Goal: Find specific page/section: Find specific page/section

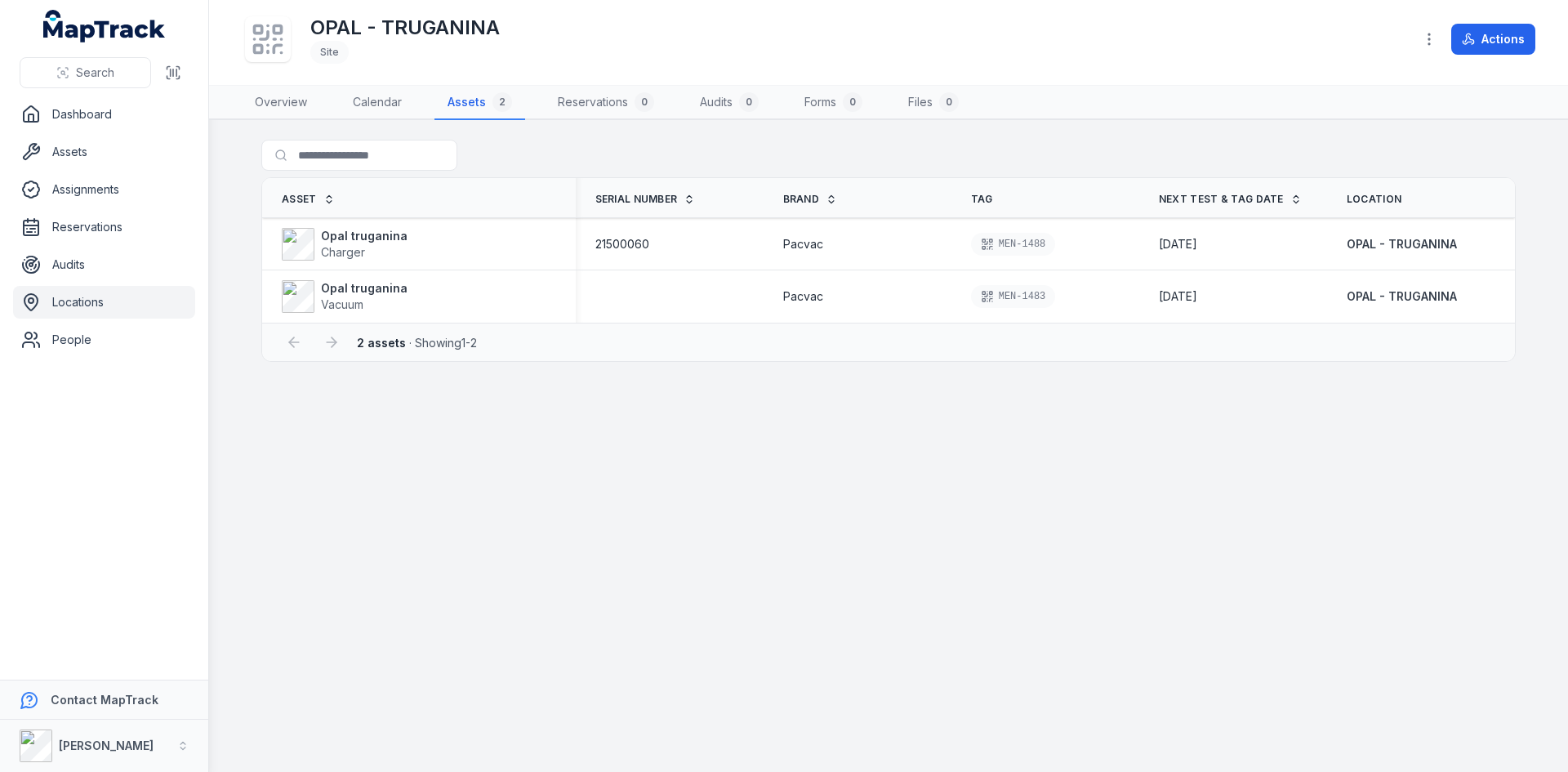
click at [135, 295] on link "Locations" at bounding box center [104, 302] width 182 height 32
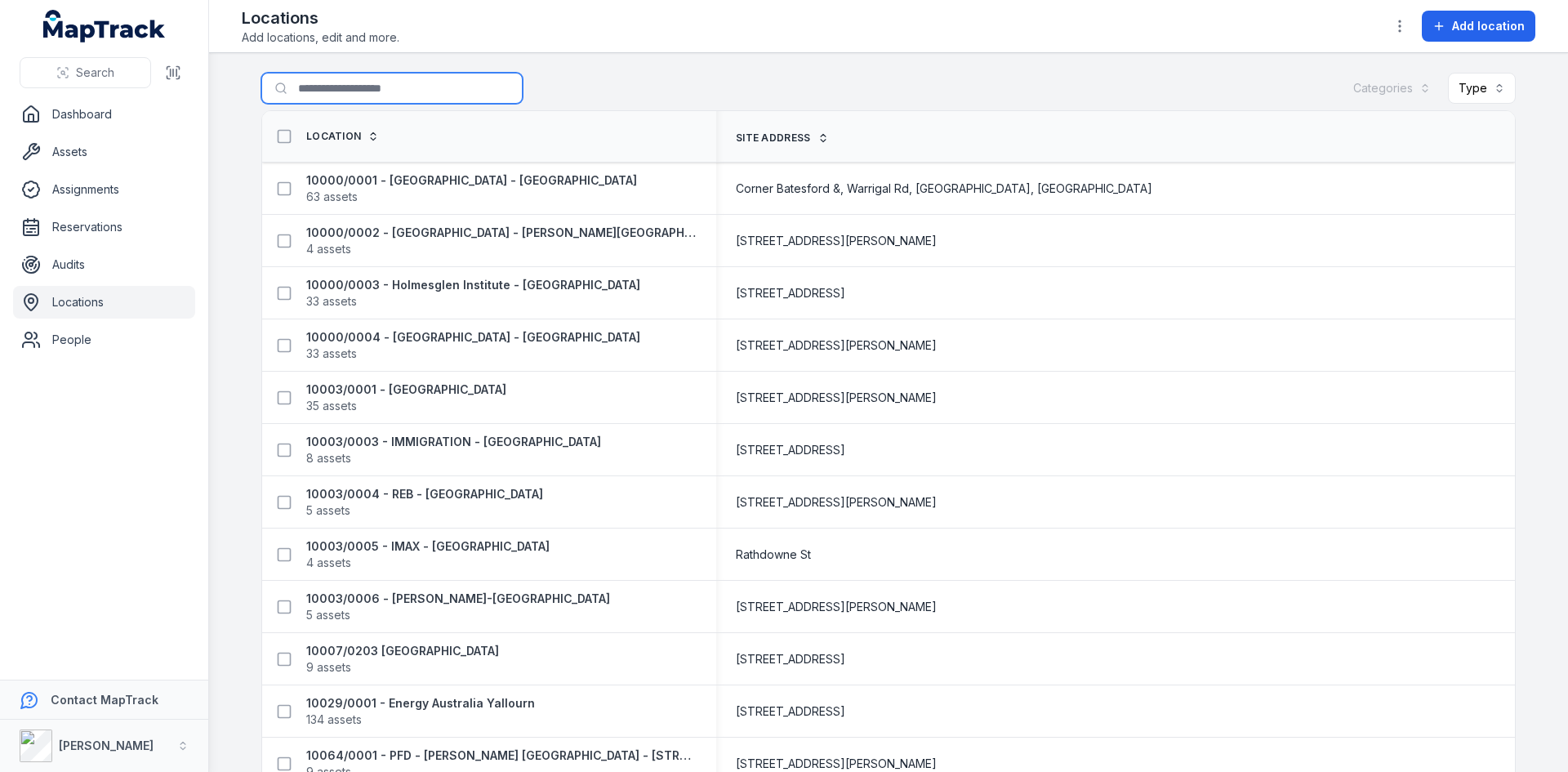
click at [366, 77] on input "Search for locations" at bounding box center [391, 87] width 261 height 31
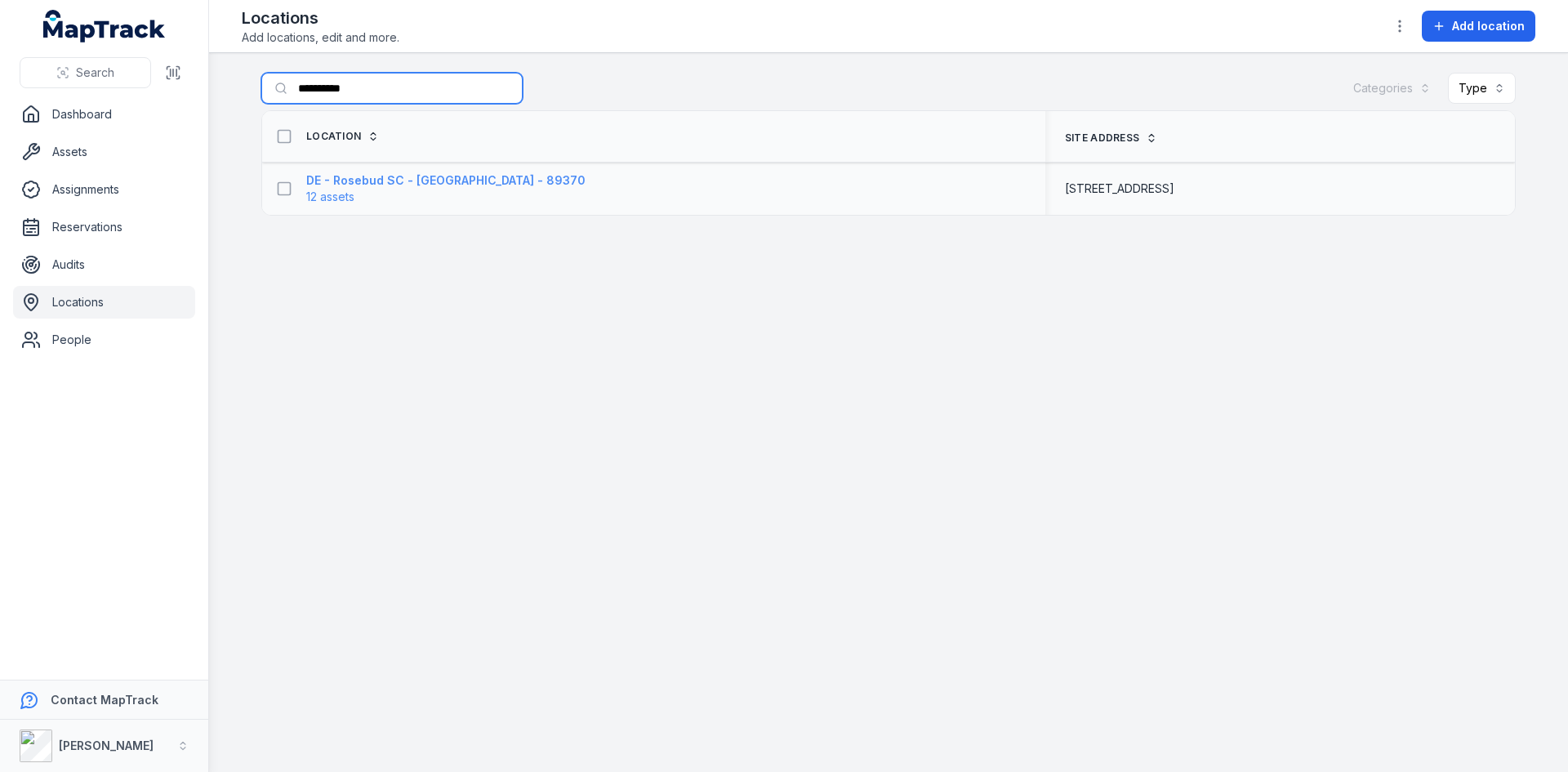
type input "**********"
click at [335, 179] on strong "DE - Rosebud SC - [GEOGRAPHIC_DATA] - 89370" at bounding box center [445, 180] width 279 height 17
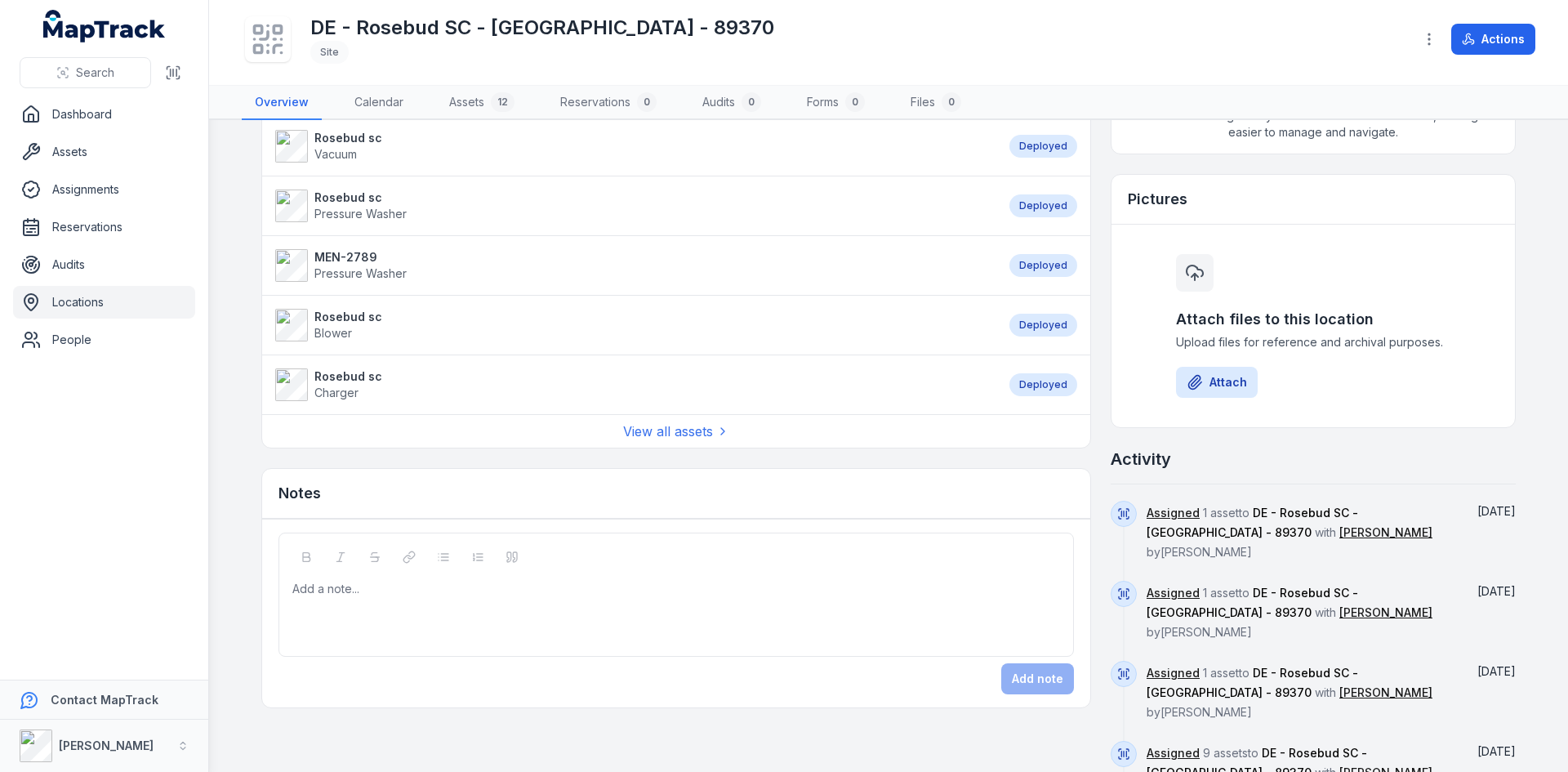
scroll to position [521, 0]
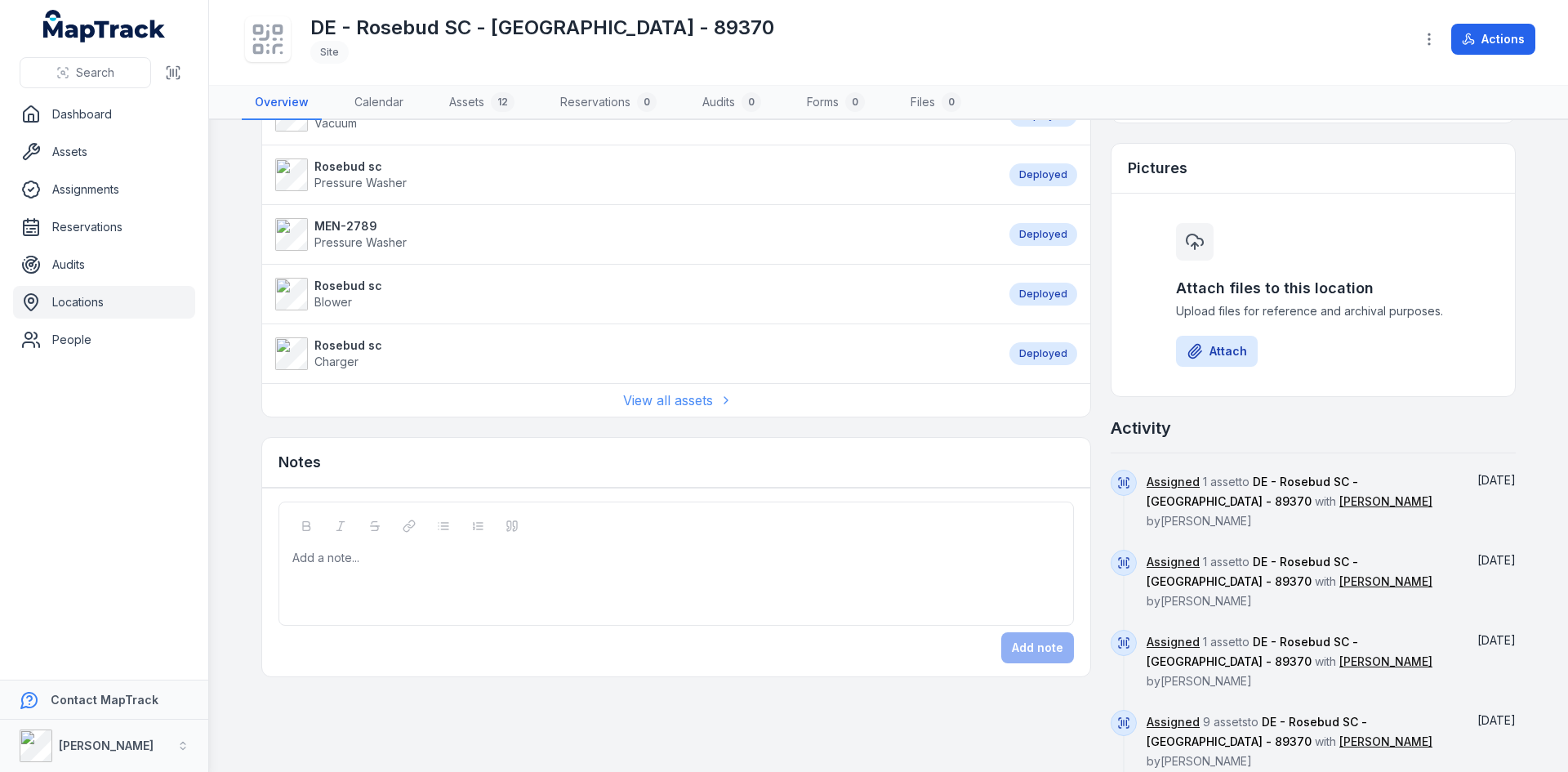
click at [666, 396] on link "View all assets" at bounding box center [676, 401] width 106 height 20
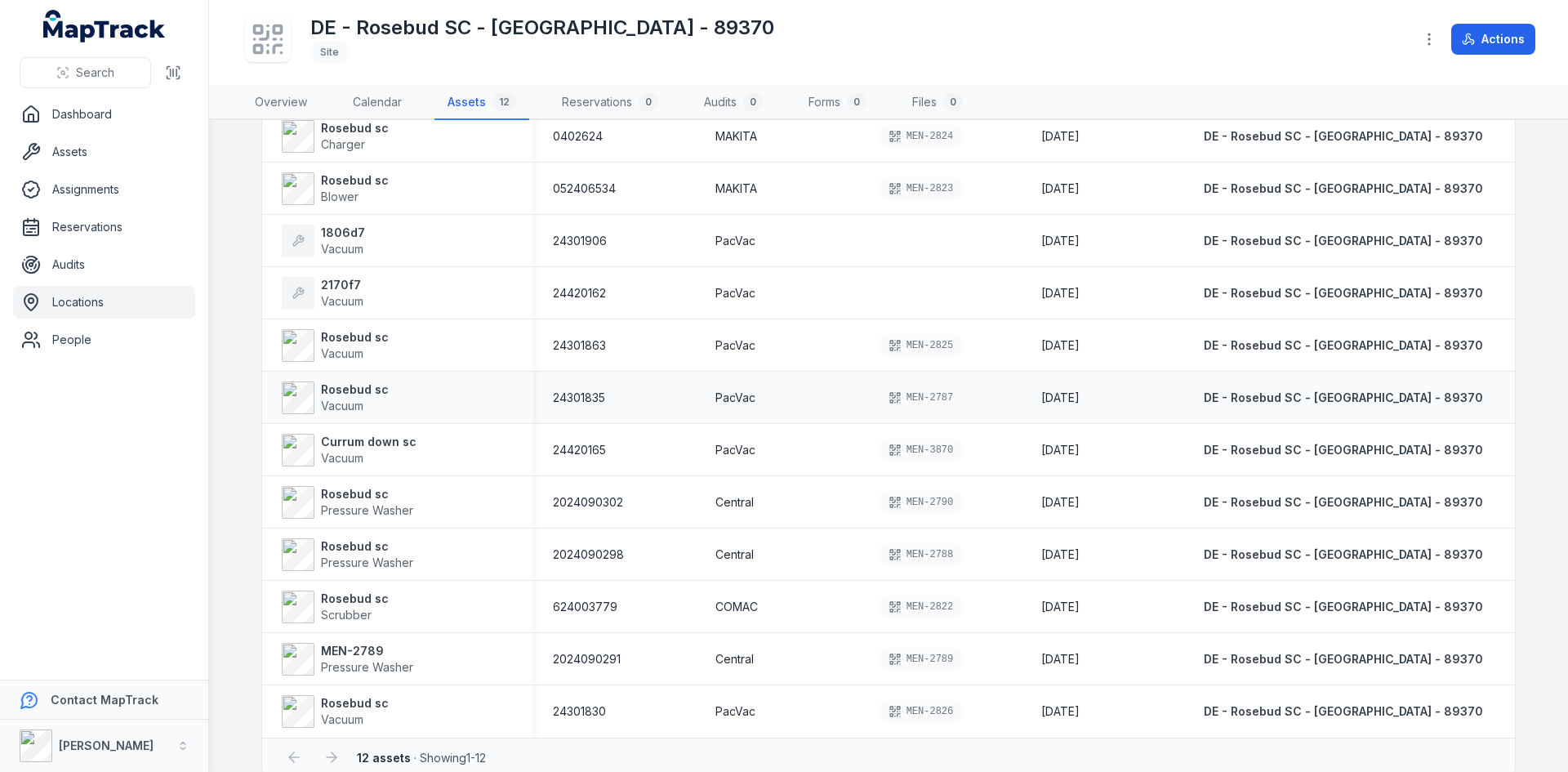
scroll to position [144, 0]
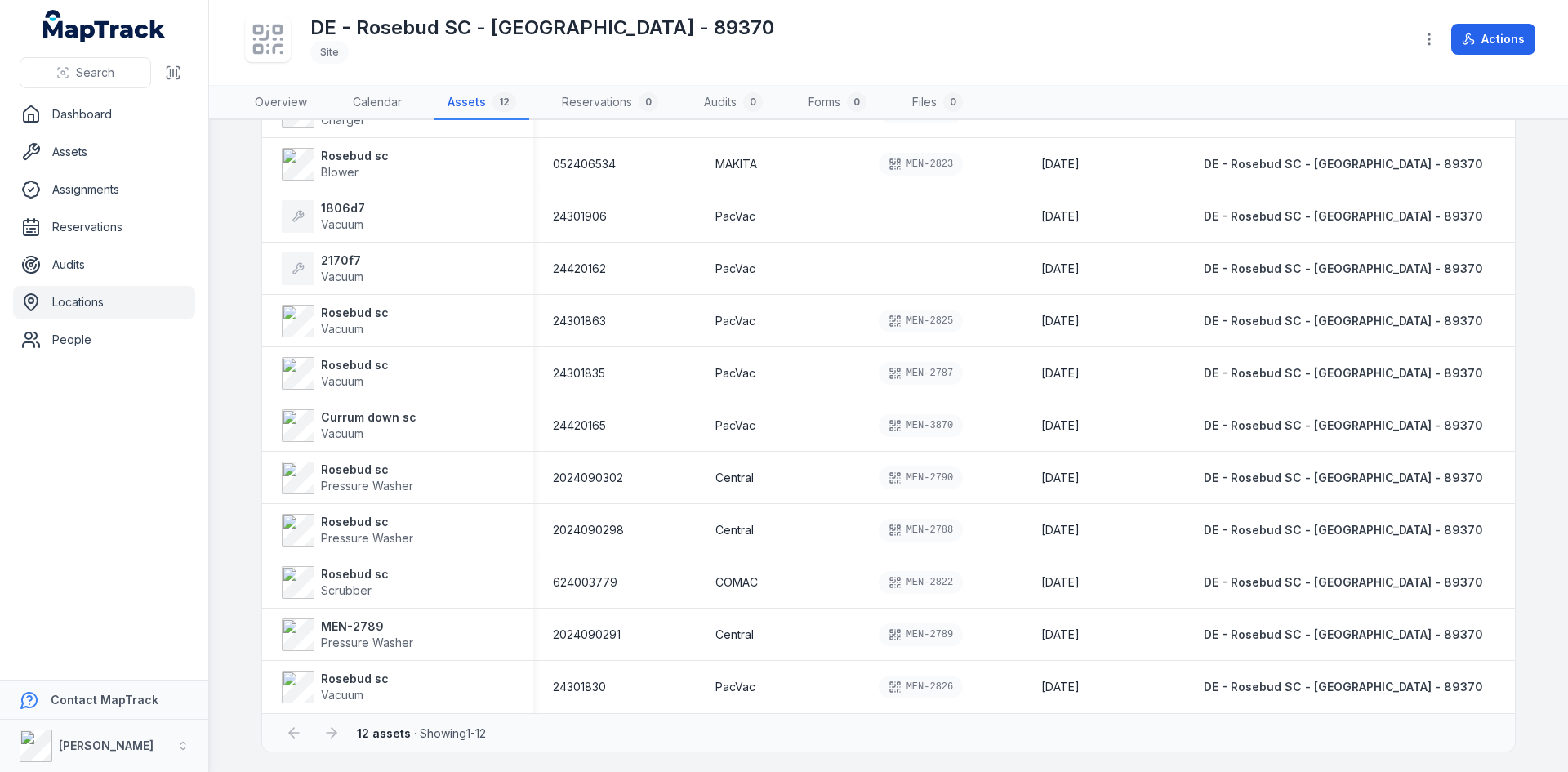
click at [86, 302] on link "Locations" at bounding box center [104, 302] width 182 height 32
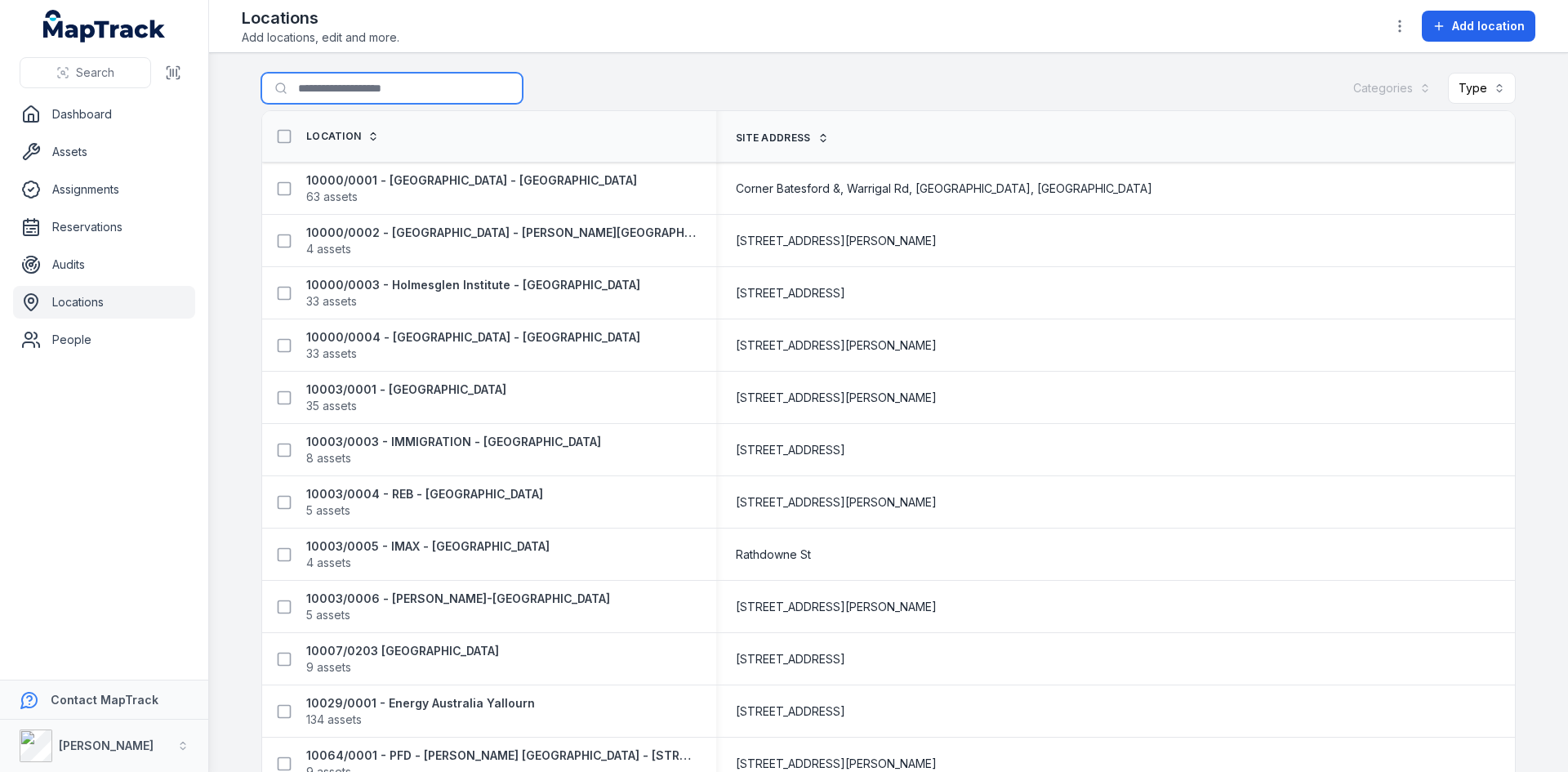
click at [297, 79] on input "Search for locations" at bounding box center [391, 87] width 261 height 31
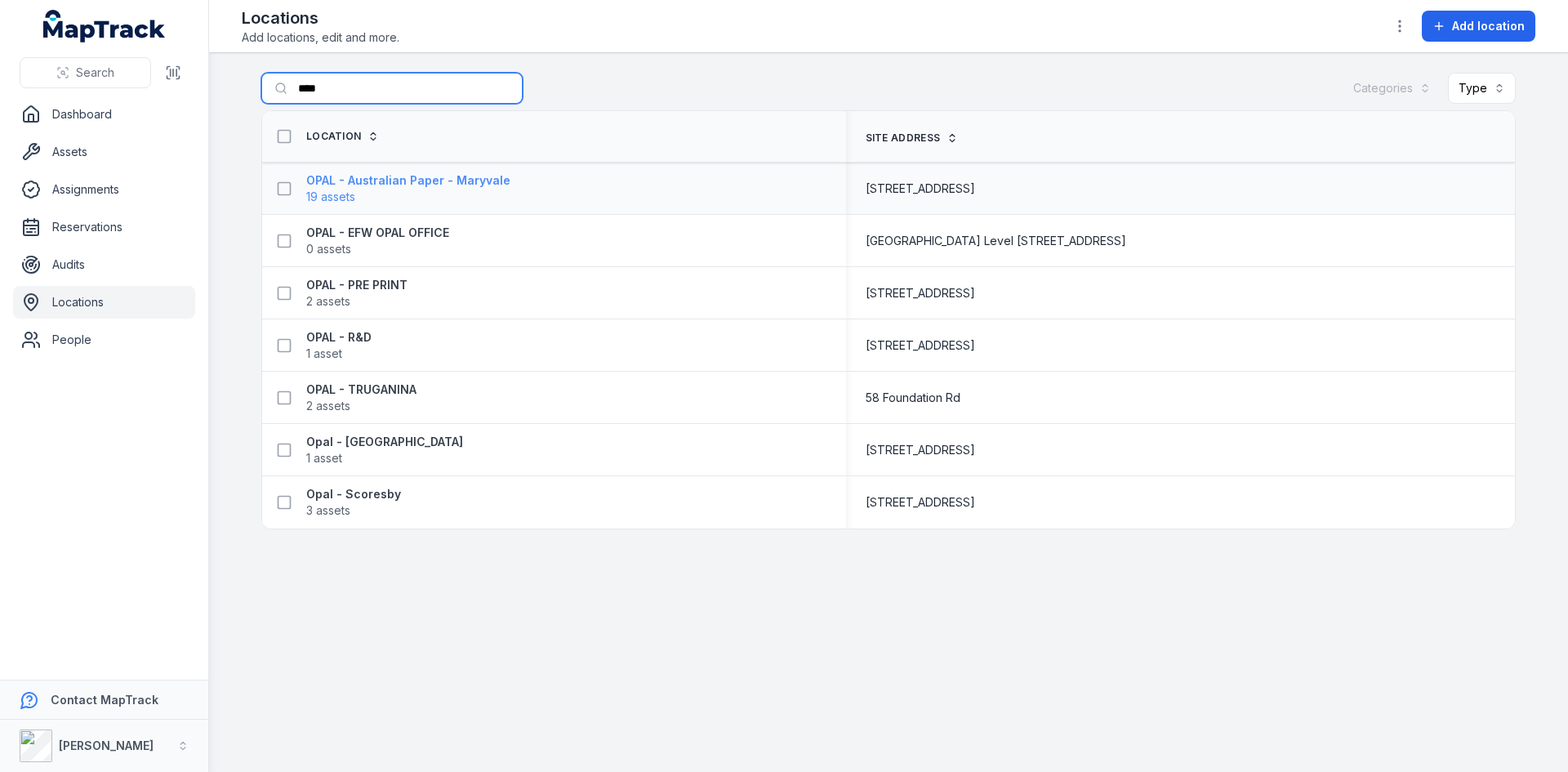
type input "****"
click at [348, 189] on span "19 assets" at bounding box center [330, 197] width 49 height 17
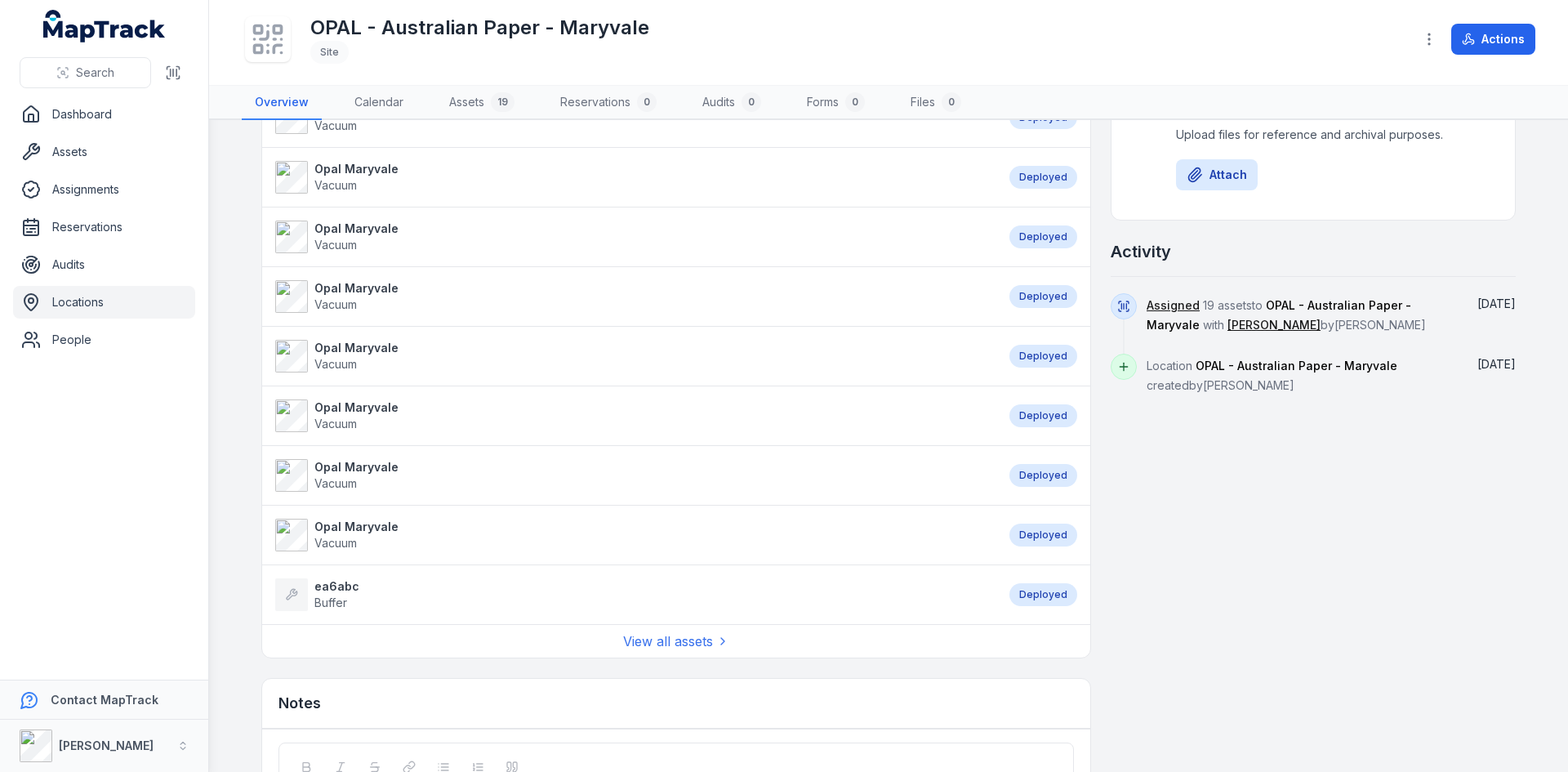
scroll to position [863, 0]
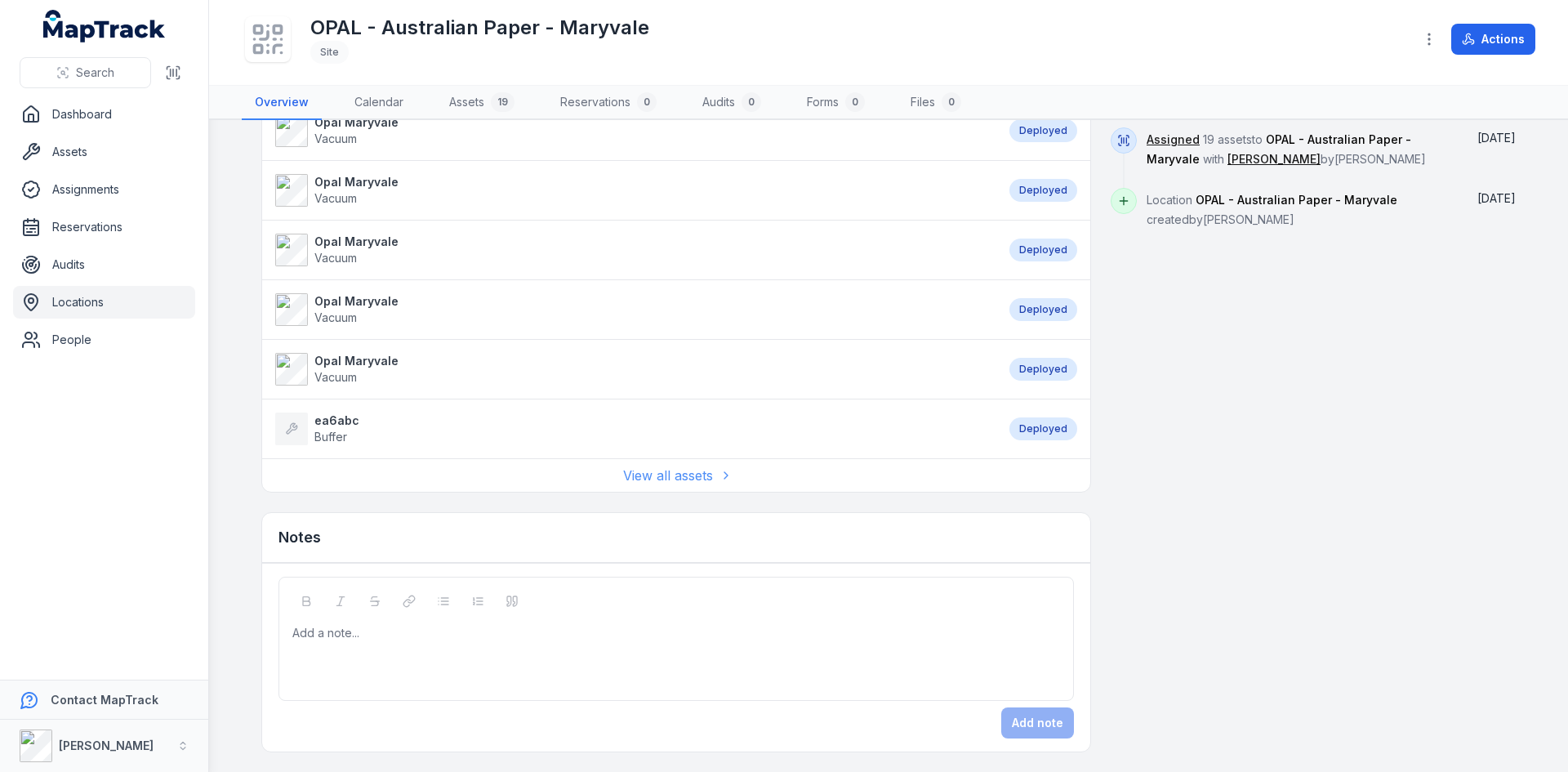
click at [686, 470] on link "View all assets" at bounding box center [676, 475] width 106 height 20
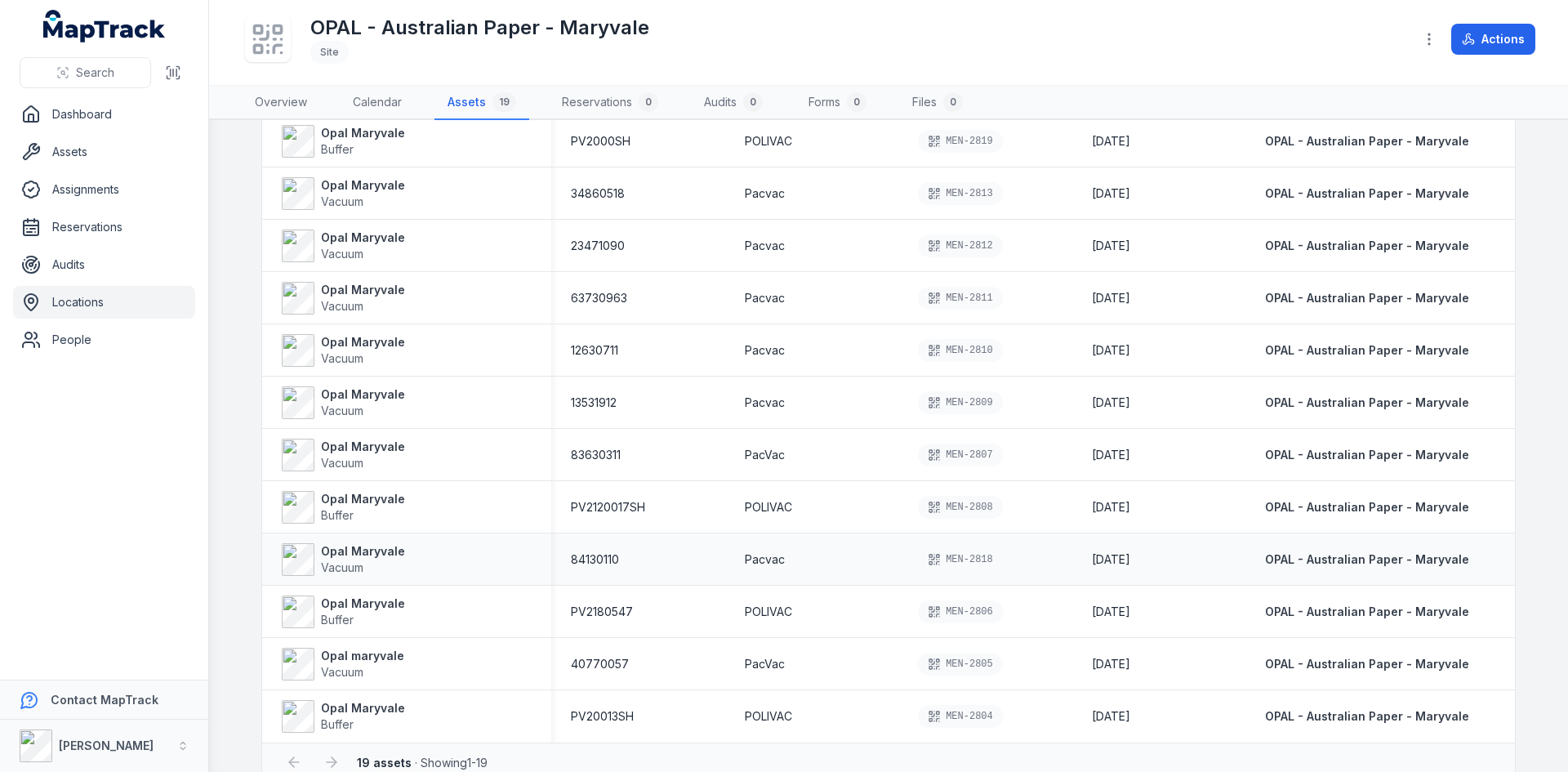
scroll to position [509, 0]
